Goal: Task Accomplishment & Management: Manage account settings

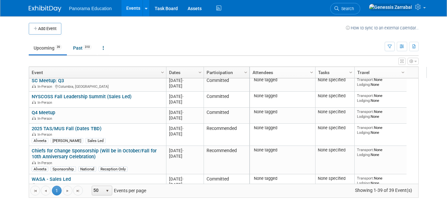
scroll to position [443, 0]
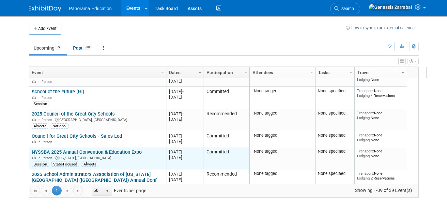
click at [87, 153] on link "NYSSBA 2025 Annual Convention & Education Expo" at bounding box center [87, 152] width 110 height 6
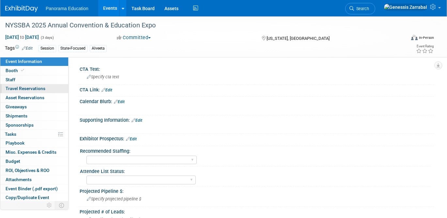
click at [33, 89] on span "Travel Reservations 0" at bounding box center [26, 88] width 40 height 5
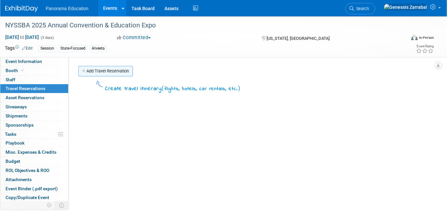
click at [102, 70] on link "Add Travel Reservation" at bounding box center [105, 71] width 55 height 10
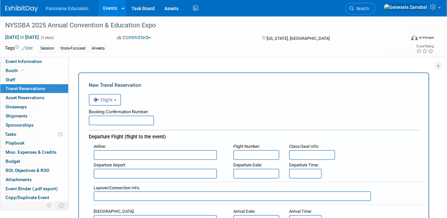
click at [108, 104] on button "Flight" at bounding box center [105, 100] width 32 height 12
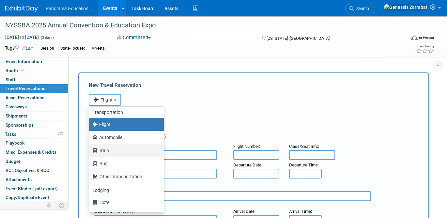
scroll to position [10, 0]
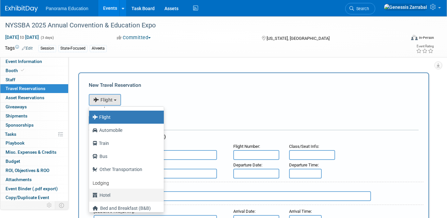
click at [135, 192] on label "Hotel" at bounding box center [124, 195] width 65 height 10
click at [90, 192] on input "Hotel" at bounding box center [88, 194] width 4 height 4
select select "6"
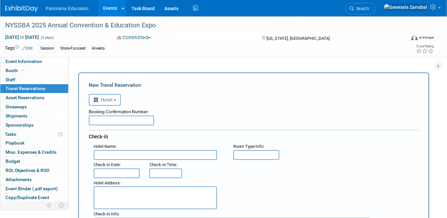
click at [198, 99] on div "<i class="fas fa-plane" style="padding: 6px 4px 6px 1px;"></i> Flight <i class=…" at bounding box center [254, 98] width 330 height 13
click at [126, 118] on input "text" at bounding box center [121, 121] width 65 height 10
paste input "8A3C9D8J"
type input "8A3C9D8J"
click at [142, 153] on input "text" at bounding box center [155, 155] width 123 height 10
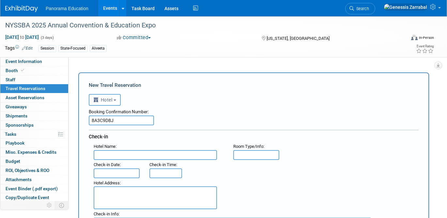
click at [142, 153] on input "text" at bounding box center [155, 155] width 123 height 10
paste input "[US_STATE] [GEOGRAPHIC_DATA]"
type input "[US_STATE] [GEOGRAPHIC_DATA]"
click at [129, 173] on input "text" at bounding box center [117, 174] width 46 height 10
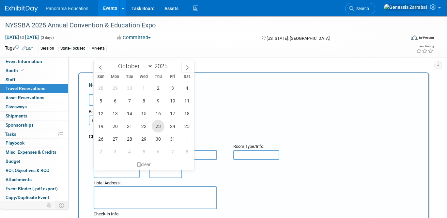
click at [162, 124] on span "23" at bounding box center [158, 126] width 13 height 13
type input "[DATE]"
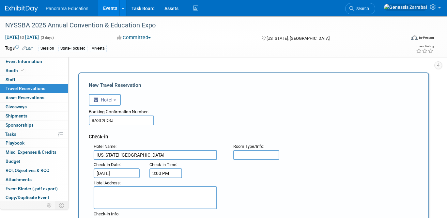
click at [159, 176] on input "3:00 PM" at bounding box center [166, 174] width 33 height 10
click at [278, 177] on div ": Check-in Date : [DATE] Check-in Time : 3:00 PM" at bounding box center [256, 169] width 335 height 18
click at [160, 174] on input "3:00 PM" at bounding box center [166, 174] width 33 height 10
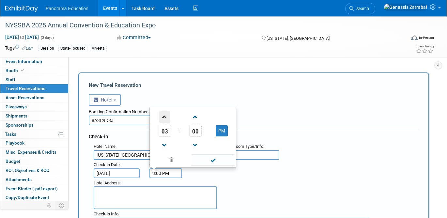
click at [165, 120] on span at bounding box center [164, 116] width 11 height 11
type input "4:00 PM"
click at [285, 180] on div "Hotel Address :" at bounding box center [256, 193] width 335 height 31
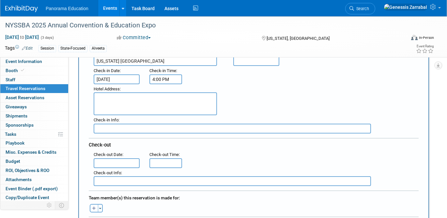
scroll to position [93, 0]
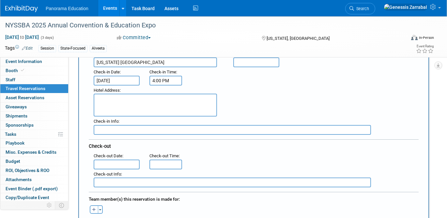
click at [136, 108] on textarea at bounding box center [155, 105] width 123 height 23
paste textarea "[STREET_ADDRESS][US_STATE]"
type textarea "[STREET_ADDRESS][US_STATE]"
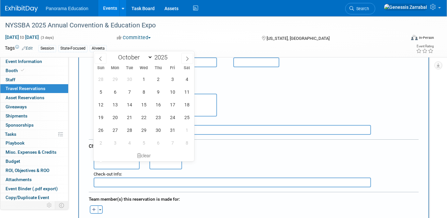
click at [109, 164] on input "text" at bounding box center [117, 165] width 46 height 10
click at [192, 115] on span "25" at bounding box center [187, 117] width 13 height 13
type input "[DATE]"
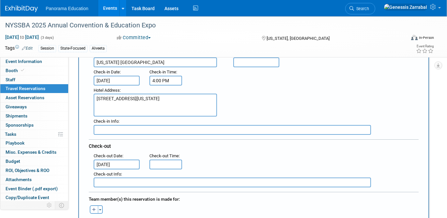
type input "11:00 AM"
click at [157, 166] on input "11:00 AM" at bounding box center [166, 165] width 33 height 10
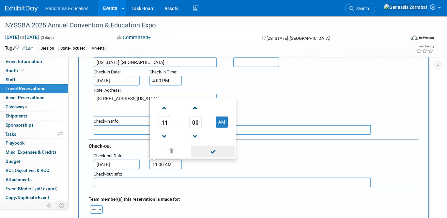
click at [223, 146] on span at bounding box center [213, 151] width 44 height 11
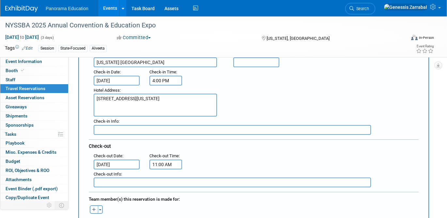
click at [223, 148] on div "Check-out" at bounding box center [254, 145] width 330 height 12
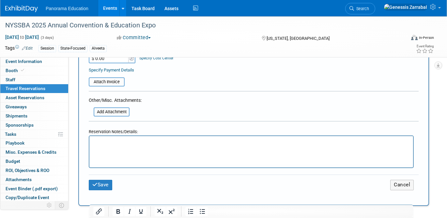
scroll to position [348, 0]
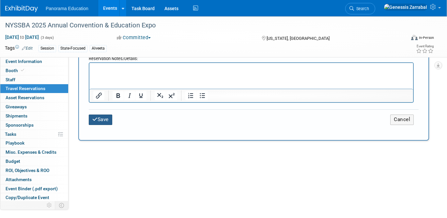
click at [94, 119] on icon "submit" at bounding box center [94, 119] width 5 height 5
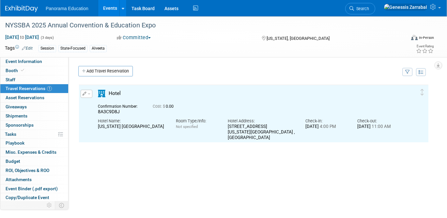
scroll to position [0, 0]
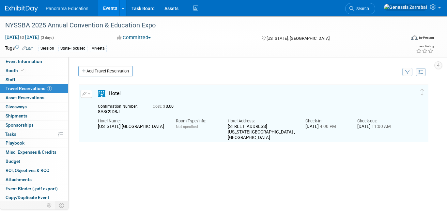
click at [89, 96] on button "button" at bounding box center [87, 94] width 12 height 8
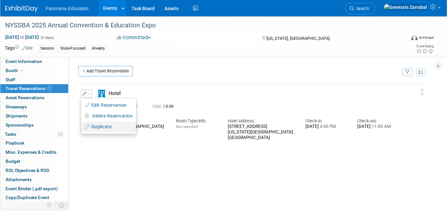
click at [100, 125] on button "Duplicate" at bounding box center [108, 126] width 55 height 9
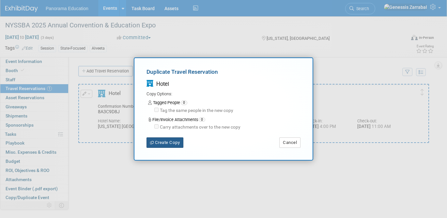
click at [170, 145] on button "Create Copy" at bounding box center [165, 142] width 37 height 10
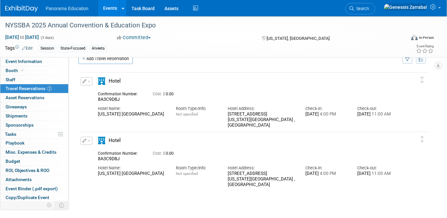
click at [88, 142] on button "button" at bounding box center [87, 141] width 12 height 8
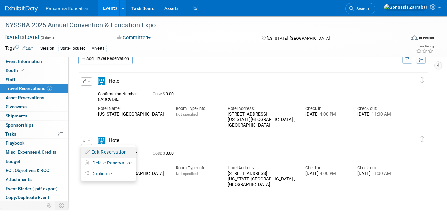
click at [104, 152] on button "Edit Reservation" at bounding box center [108, 152] width 55 height 9
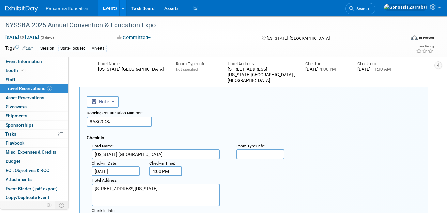
scroll to position [70, 0]
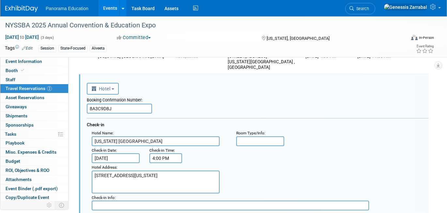
click at [108, 108] on input "8A3C9D8J" at bounding box center [119, 109] width 65 height 10
paste input "LADNCBO2"
type input "LADNCBO2"
click at [204, 108] on div "Booking Confirmation Number: LADNCBO2" at bounding box center [258, 104] width 342 height 19
